Goal: Task Accomplishment & Management: Manage account settings

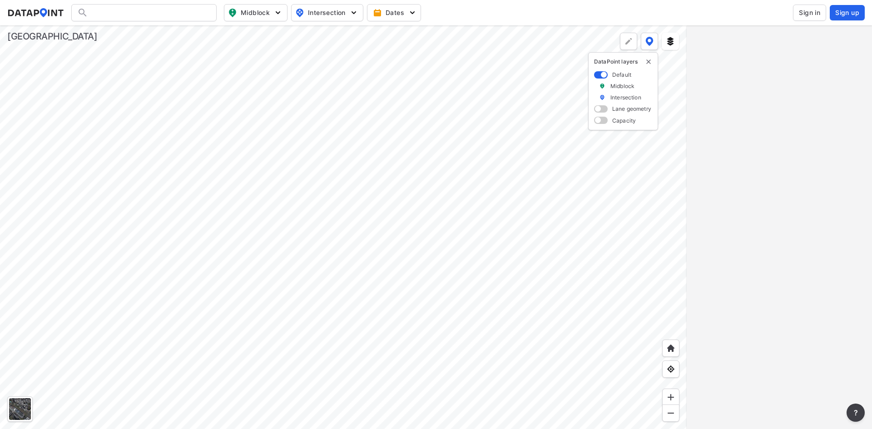
click at [808, 9] on span "Sign in" at bounding box center [809, 12] width 21 height 9
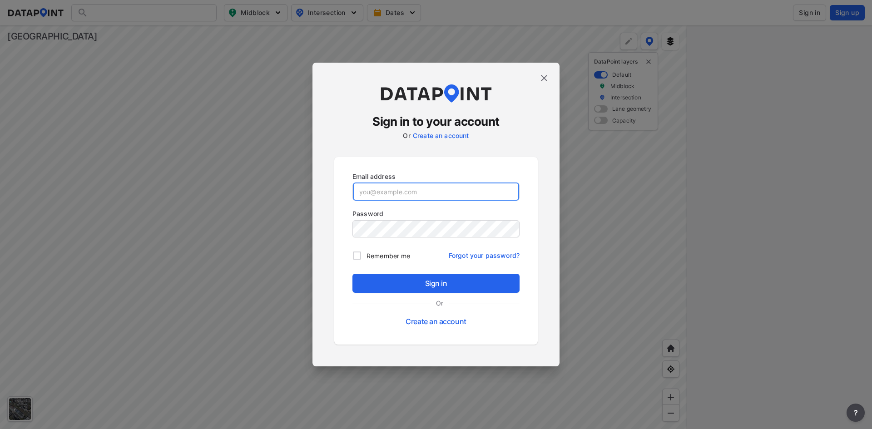
click at [423, 191] on input "email" at bounding box center [436, 192] width 166 height 18
paste input "[EMAIL_ADDRESS][DOMAIN_NAME]"
type input "[EMAIL_ADDRESS][DOMAIN_NAME]"
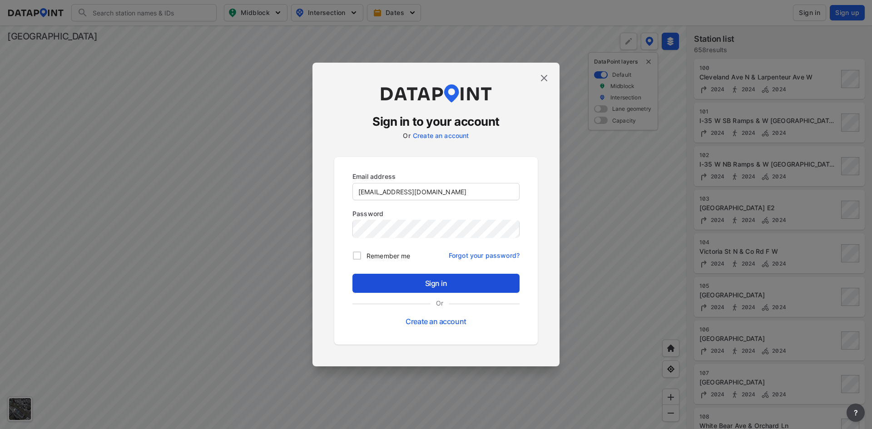
click at [432, 283] on span "Sign in" at bounding box center [436, 283] width 153 height 11
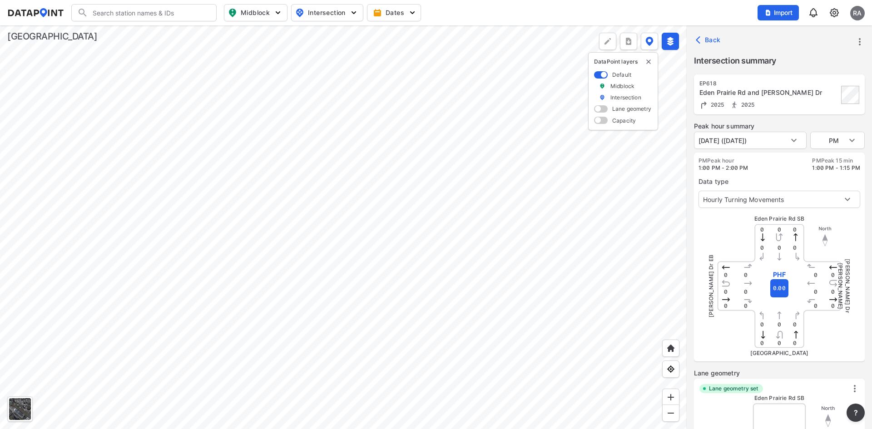
click at [187, 9] on input "Search" at bounding box center [149, 12] width 123 height 15
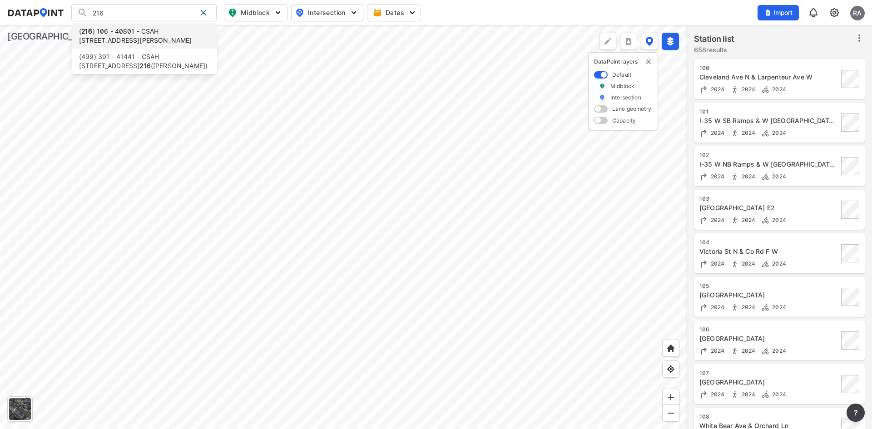
click at [169, 28] on li "( 216 ) 106 - 40801 - CSAH 30 E Larpenteur Ave E OF [PERSON_NAME]" at bounding box center [144, 35] width 145 height 25
type input "(216) 106 - 40801 - CSAH 30 E Larpenteur Ave E OF [PERSON_NAME]"
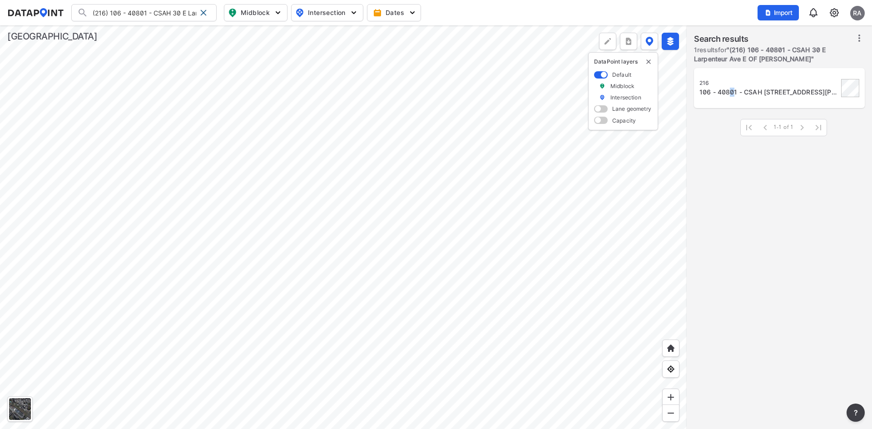
click at [732, 96] on div "106 - 40801 - CSAH [STREET_ADDRESS][PERSON_NAME]" at bounding box center [769, 92] width 139 height 9
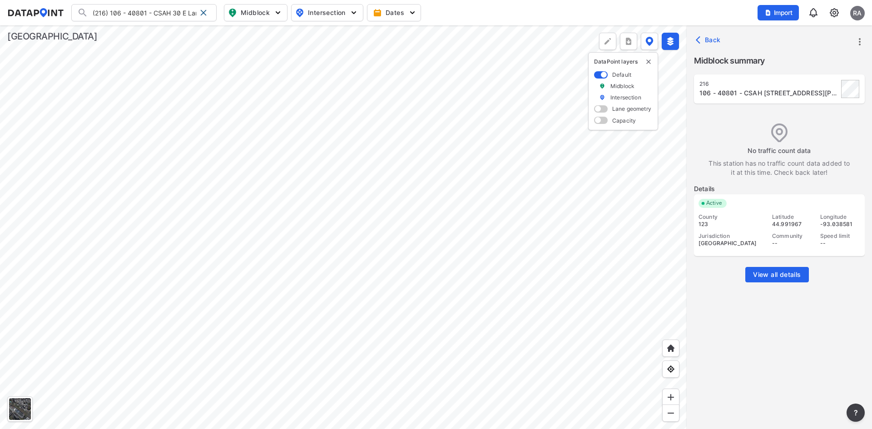
click at [836, 13] on img at bounding box center [834, 12] width 11 height 11
click at [801, 70] on link "Station management" at bounding box center [796, 67] width 78 height 9
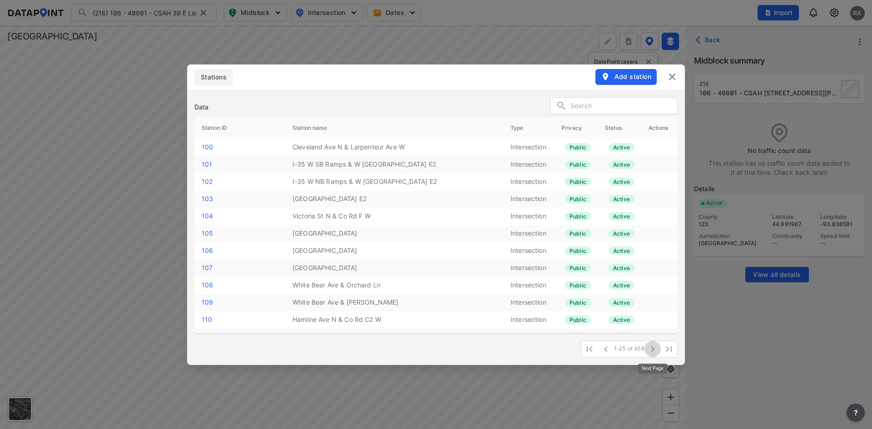
click at [655, 352] on icon "button" at bounding box center [652, 349] width 11 height 11
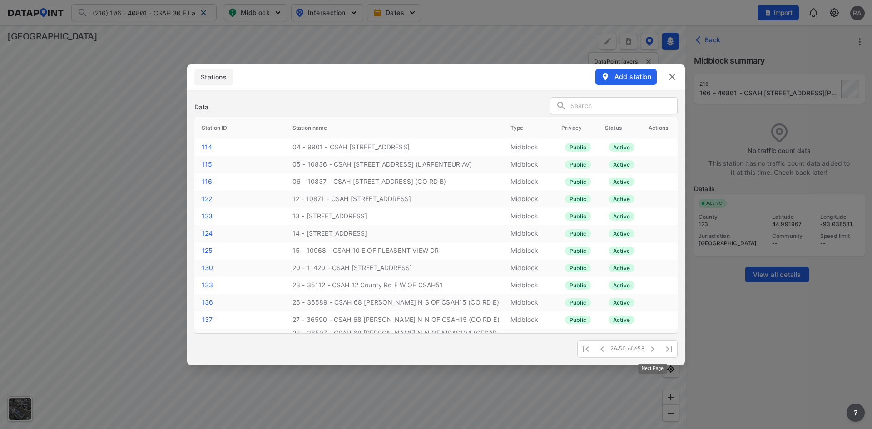
click at [655, 352] on icon "button" at bounding box center [652, 349] width 11 height 11
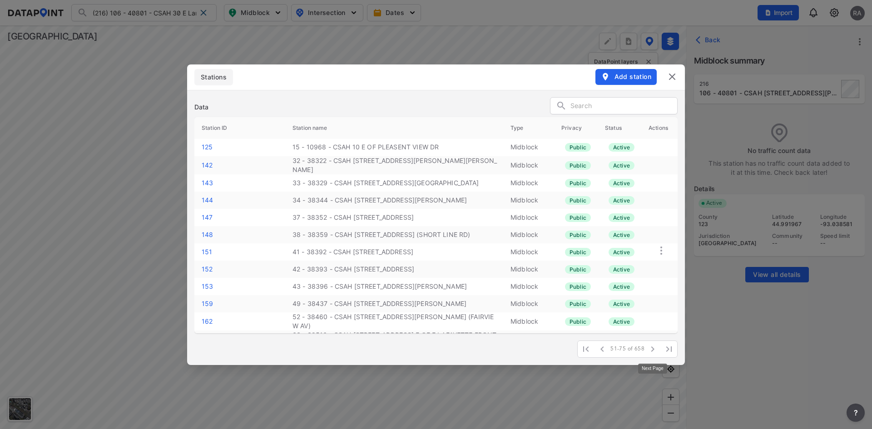
click at [655, 352] on icon "button" at bounding box center [652, 349] width 11 height 11
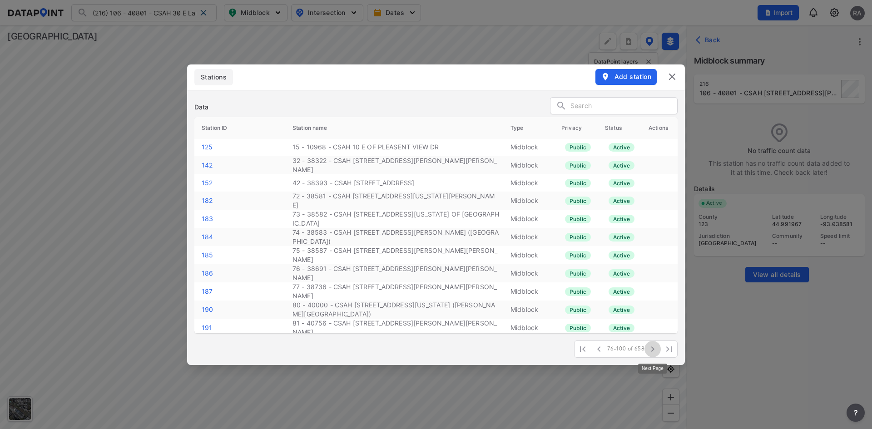
click at [655, 352] on icon "button" at bounding box center [652, 349] width 11 height 11
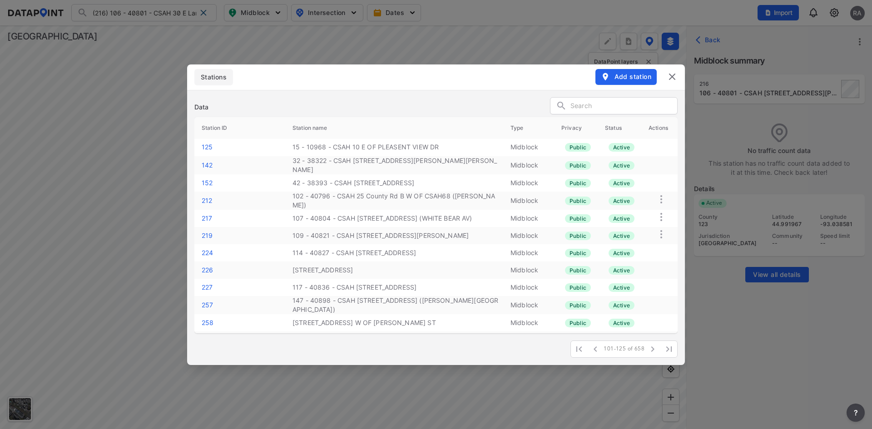
click at [605, 100] on input "text" at bounding box center [624, 107] width 107 height 14
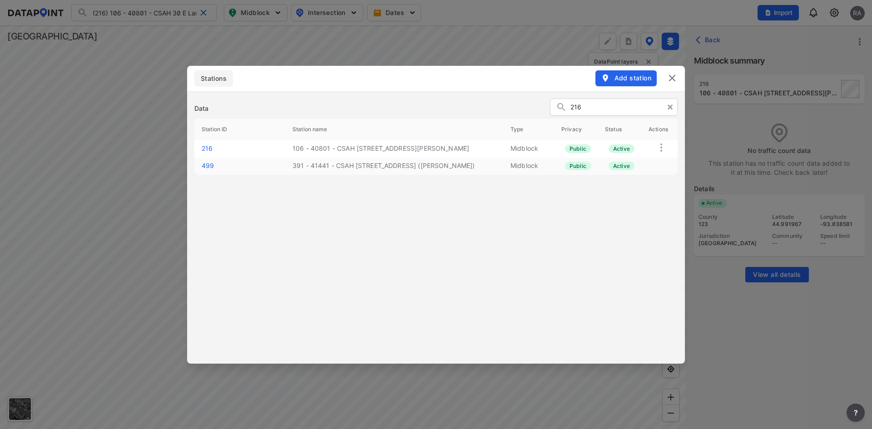
type input "216"
click at [210, 147] on link "216" at bounding box center [207, 148] width 11 height 8
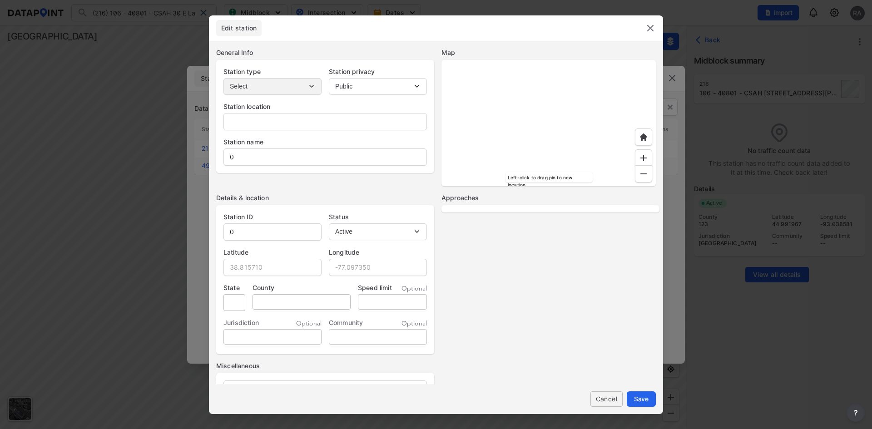
type input "-"
type input "106 - 40801 - CSAH [STREET_ADDRESS][PERSON_NAME]"
type input "216"
type input "44.991967"
type input "-93.038581"
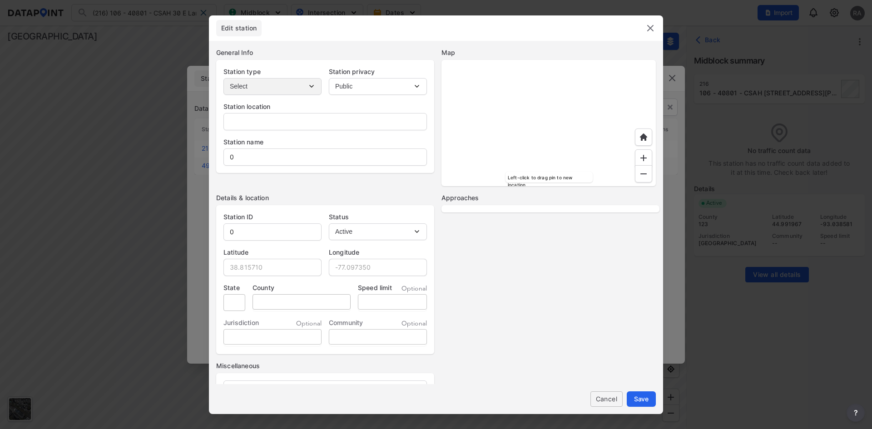
type input "MN"
type input "123"
select select "1"
select select "EB"
select select "WB"
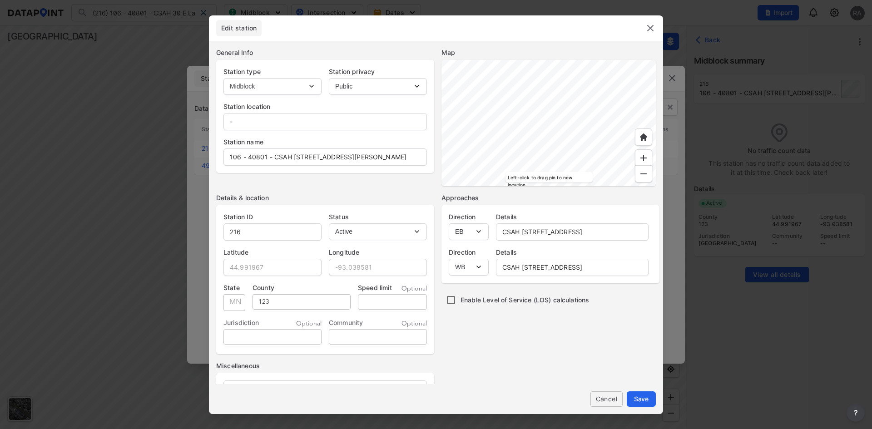
click at [395, 297] on input "tel" at bounding box center [392, 302] width 69 height 16
type input "30"
click at [639, 396] on span "Save" at bounding box center [641, 399] width 15 height 10
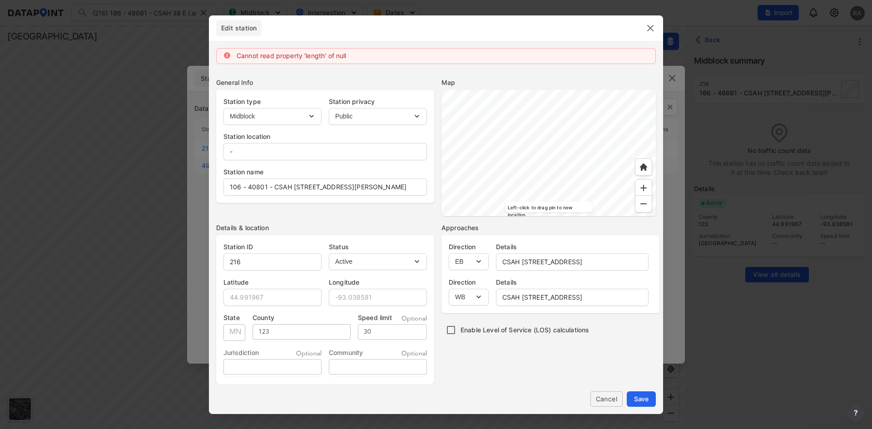
click at [478, 260] on select "Select EB NB SB WB" at bounding box center [469, 262] width 40 height 17
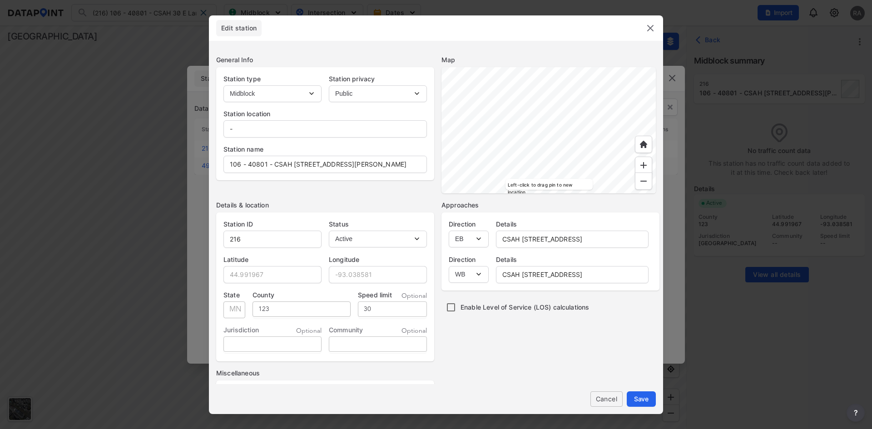
click at [565, 377] on div "Approaches Direction Select EB NB SB WB Details CSAH [STREET_ADDRESS] Direction…" at bounding box center [549, 327] width 214 height 253
click at [651, 28] on img at bounding box center [650, 28] width 11 height 11
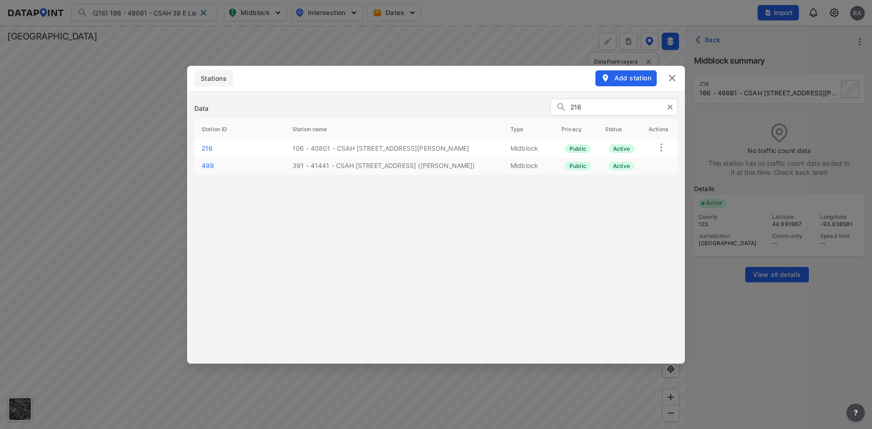
click at [669, 80] on img at bounding box center [672, 78] width 11 height 11
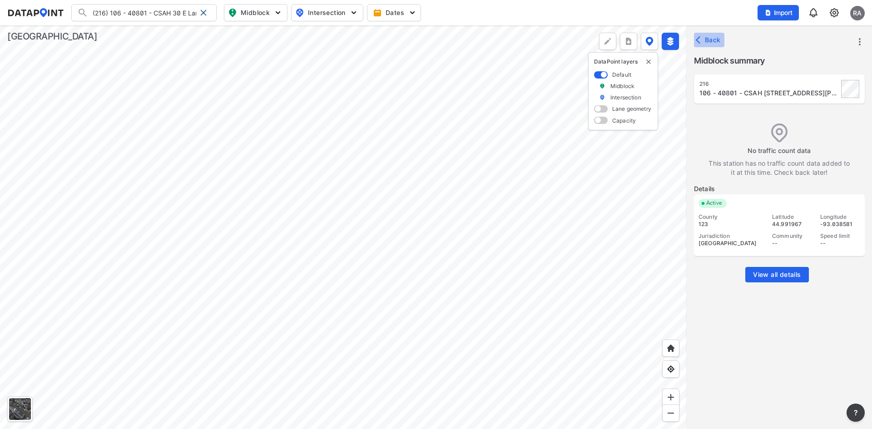
click at [702, 42] on icon "button" at bounding box center [700, 39] width 9 height 9
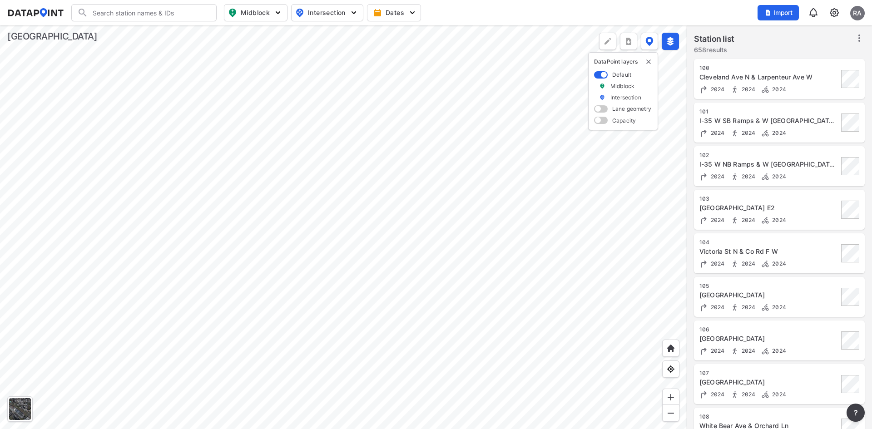
click at [156, 10] on input "Search" at bounding box center [149, 12] width 123 height 15
click at [141, 34] on li "( 216 ) 106 - 40801 - CSAH 30 E Larpenteur Ave E OF [PERSON_NAME]" at bounding box center [144, 35] width 145 height 25
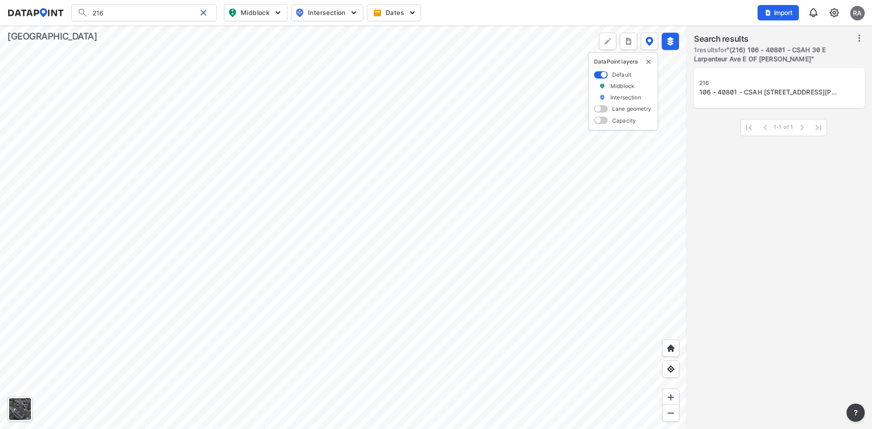
type input "(216) 106 - 40801 - CSAH 30 E Larpenteur Ave E OF [PERSON_NAME]"
click at [791, 87] on div "216 106 - 40801 - CSAH 30 E Larpenteur Ave E OF DIETER ST" at bounding box center [769, 88] width 139 height 17
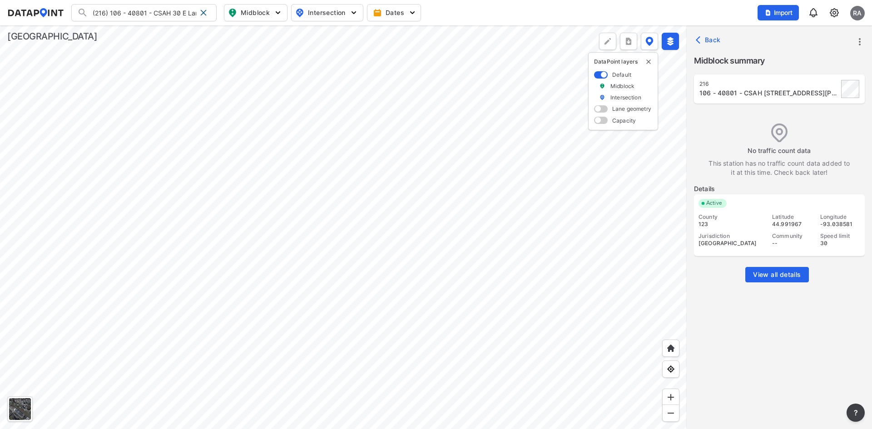
click at [835, 11] on img at bounding box center [834, 12] width 11 height 11
click at [793, 64] on link "Station management" at bounding box center [796, 67] width 78 height 9
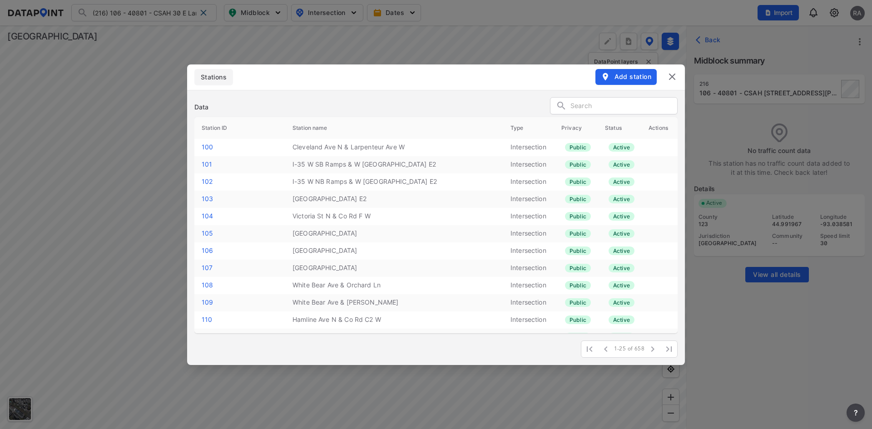
click at [622, 102] on input "text" at bounding box center [624, 107] width 107 height 14
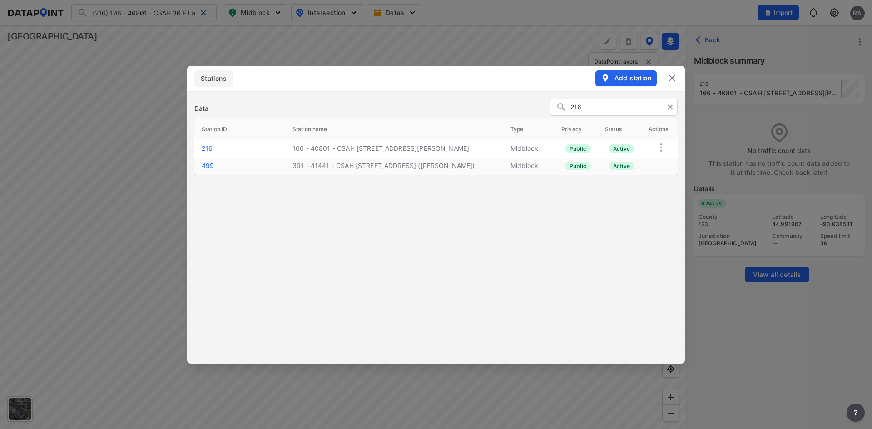
type input "216"
click at [205, 146] on link "216" at bounding box center [207, 148] width 11 height 8
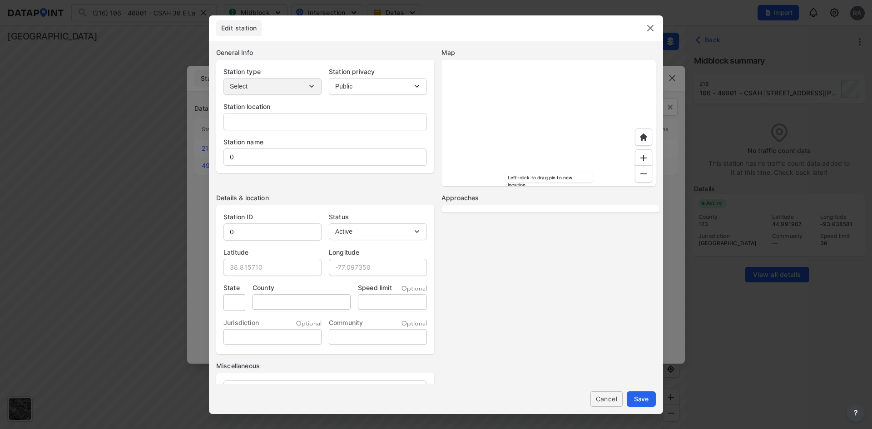
type input "-"
type input "106 - 40801 - CSAH [STREET_ADDRESS][PERSON_NAME]"
type input "216"
type input "44.991967"
type input "-93.038581"
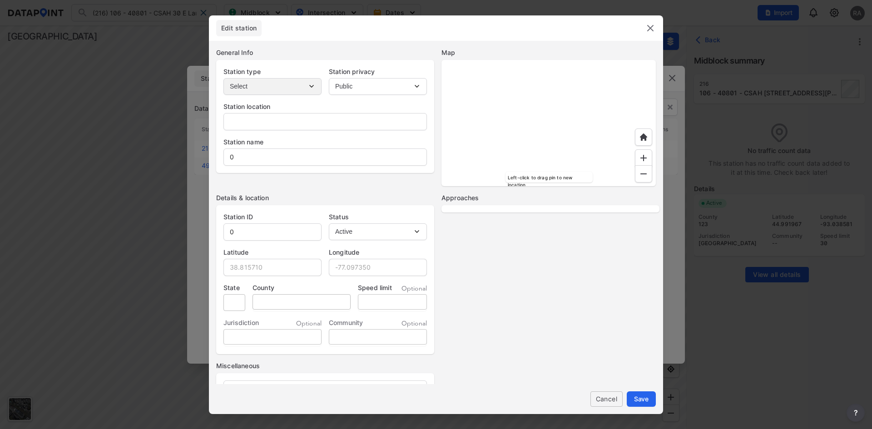
type input "MN"
type input "123"
type input "30"
select select "1"
select select "EB"
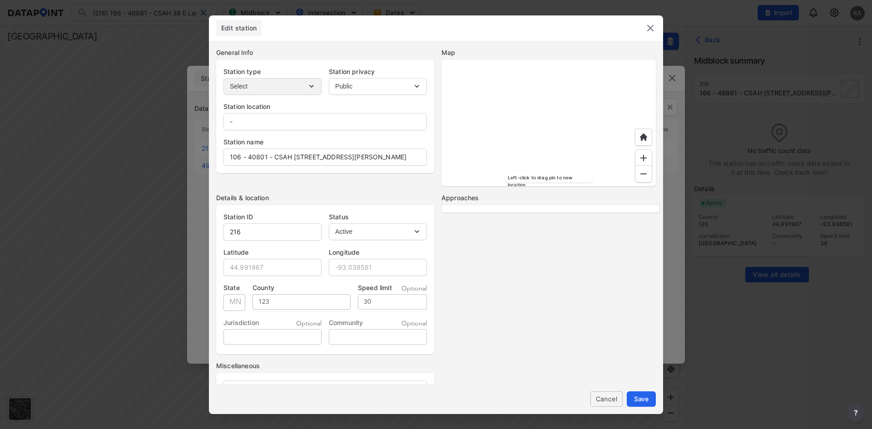
select select "WB"
